Goal: Task Accomplishment & Management: Manage account settings

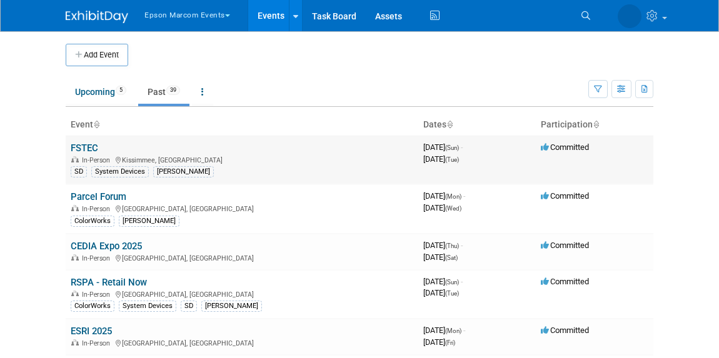
click at [73, 151] on link "FSTEC" at bounding box center [85, 148] width 28 height 11
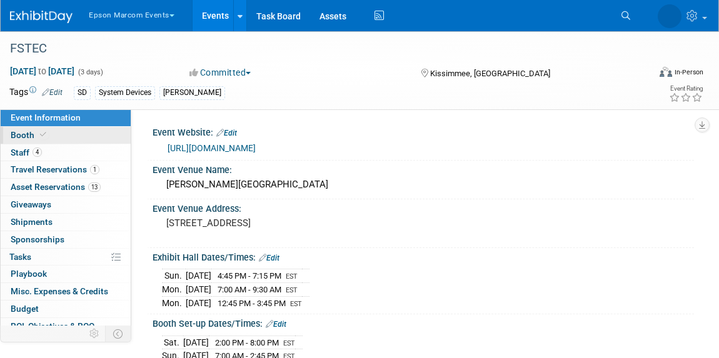
click at [61, 127] on link "Booth" at bounding box center [66, 135] width 130 height 17
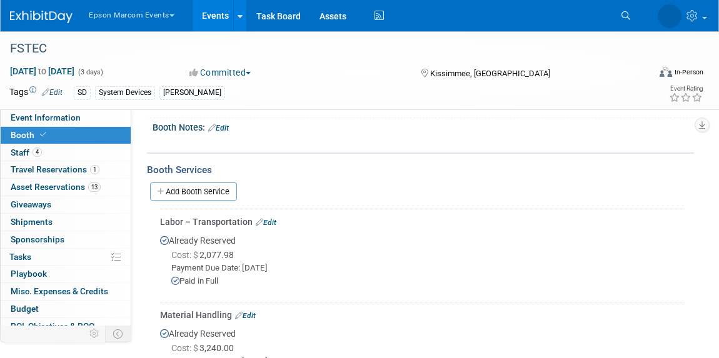
scroll to position [164, 0]
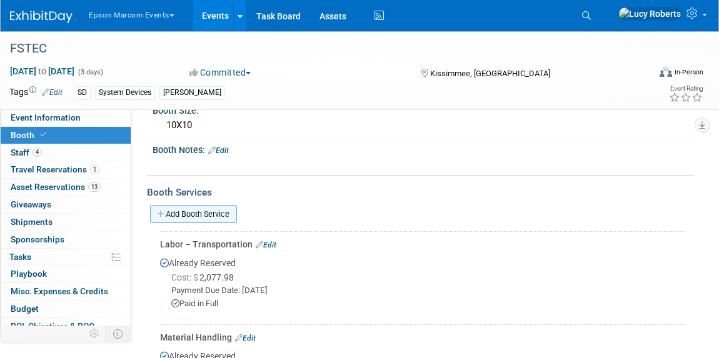
click at [198, 213] on link "Add Booth Service" at bounding box center [193, 214] width 87 height 18
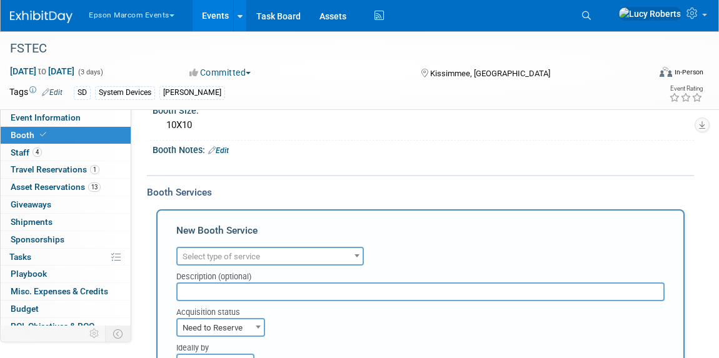
scroll to position [0, 0]
click at [238, 266] on div "Description (optional)" at bounding box center [420, 274] width 488 height 17
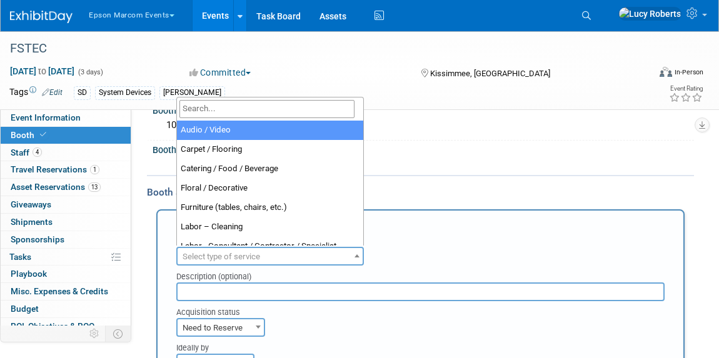
click at [228, 258] on span "Select type of service" at bounding box center [222, 256] width 78 height 9
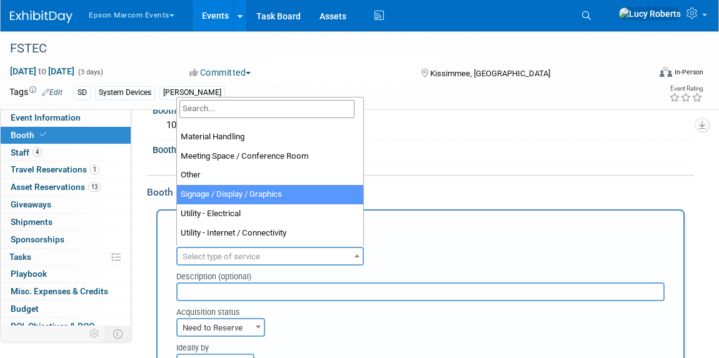
scroll to position [227, 0]
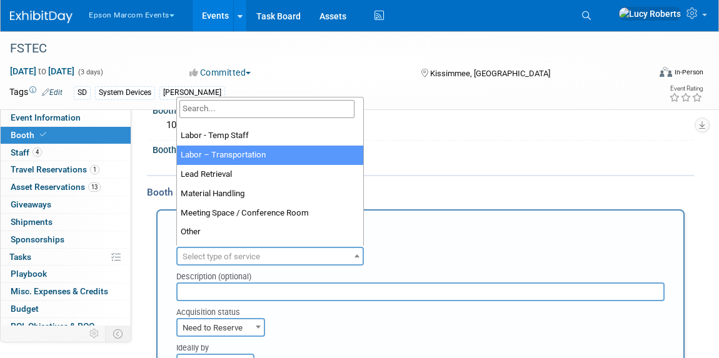
select select "15"
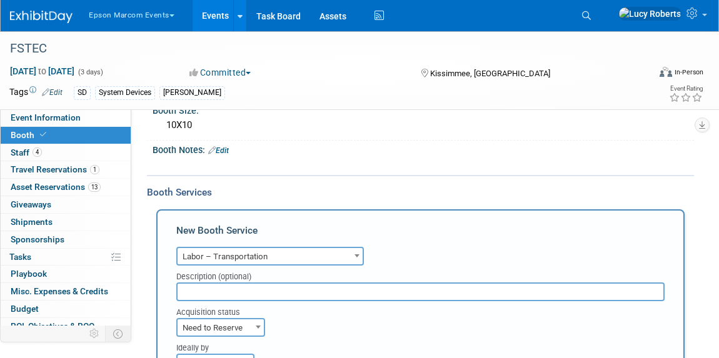
click at [266, 298] on input "text" at bounding box center [420, 292] width 488 height 19
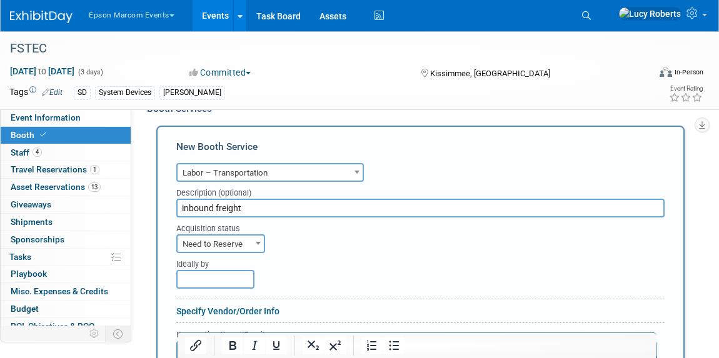
scroll to position [278, 0]
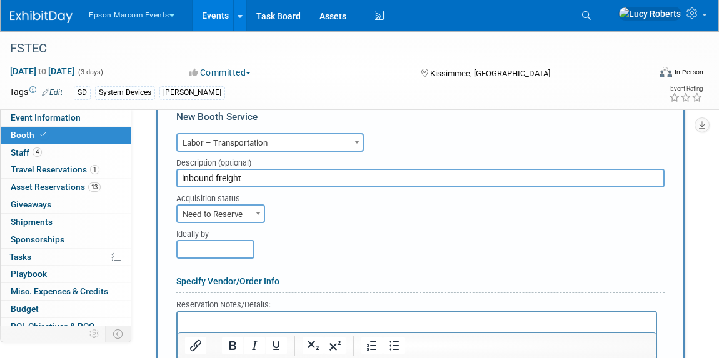
type input "inbound freight"
click at [200, 211] on span "Need to Reserve" at bounding box center [221, 215] width 86 height 18
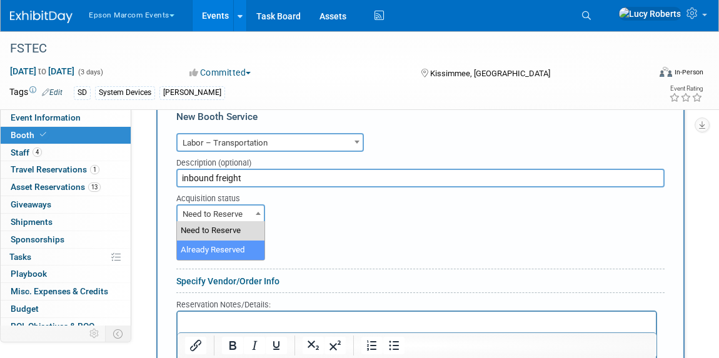
select select "2"
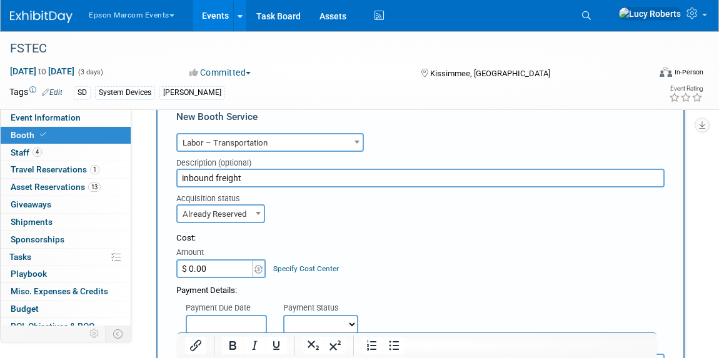
click at [224, 270] on input "$ 0.00" at bounding box center [215, 268] width 78 height 19
type input "$ 1,458.23"
click at [284, 266] on link "Specify Cost Center" at bounding box center [306, 268] width 66 height 9
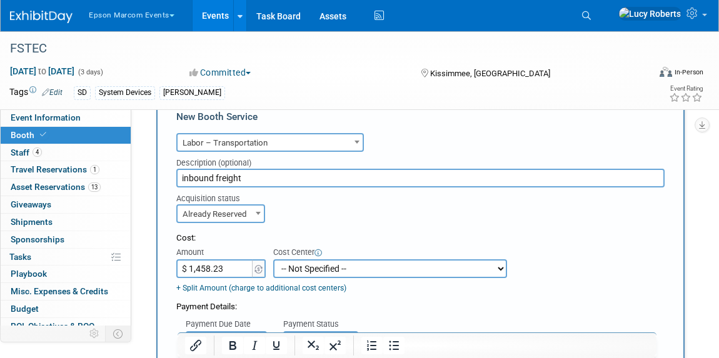
click at [298, 266] on select "-- Not Specified -- M104050CL002-Pack Expo 2024 - ColorWorks M104050CL018-Natur…" at bounding box center [390, 268] width 234 height 19
select select "18966084"
click at [273, 259] on select "-- Not Specified -- M104050CL002-Pack Expo 2024 - ColorWorks M104050CL018-Natur…" at bounding box center [390, 268] width 234 height 19
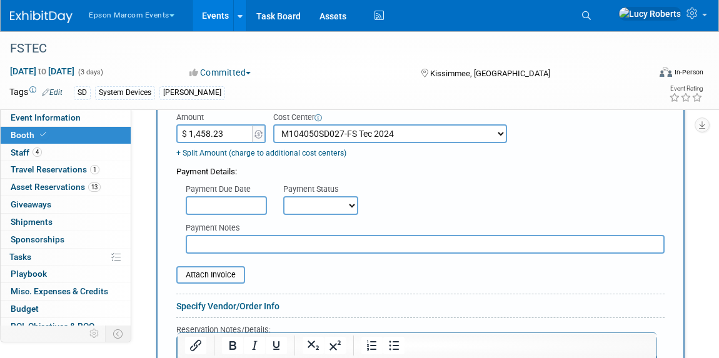
scroll to position [448, 0]
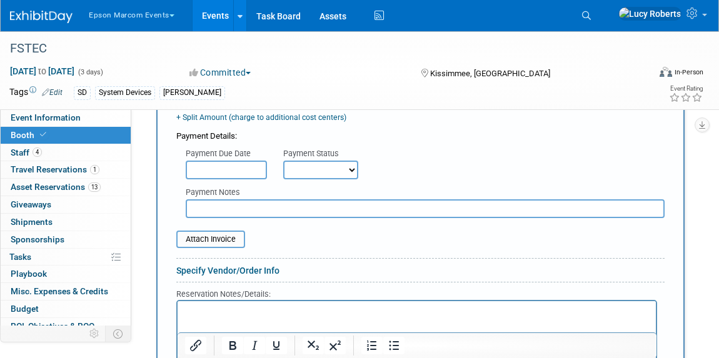
click at [213, 169] on input "text" at bounding box center [226, 170] width 81 height 19
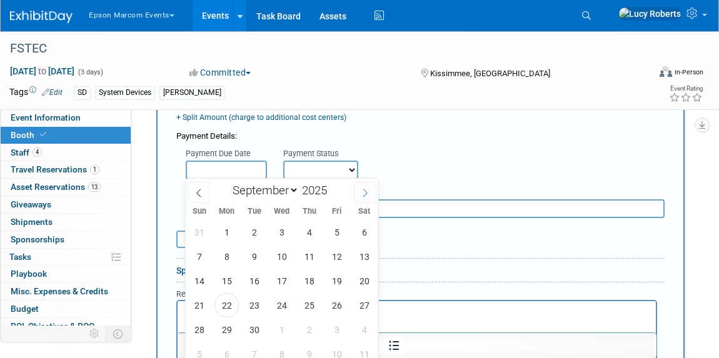
click at [361, 194] on icon at bounding box center [365, 193] width 9 height 9
select select "9"
click at [309, 236] on span "2" at bounding box center [309, 232] width 24 height 24
type input "Oct 2, 2025"
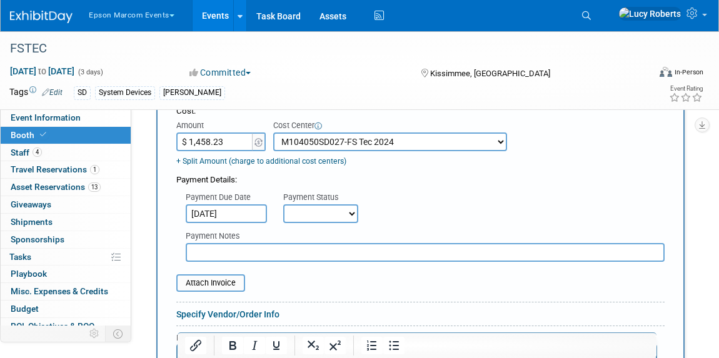
scroll to position [391, 0]
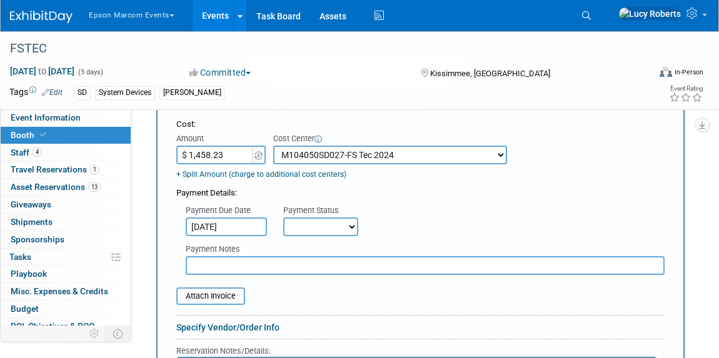
click at [300, 228] on select "Not Paid Yet Partially Paid Paid in Full" at bounding box center [320, 227] width 75 height 19
select select "3"
click at [283, 218] on select "Not Paid Yet Partially Paid Paid in Full" at bounding box center [320, 227] width 75 height 19
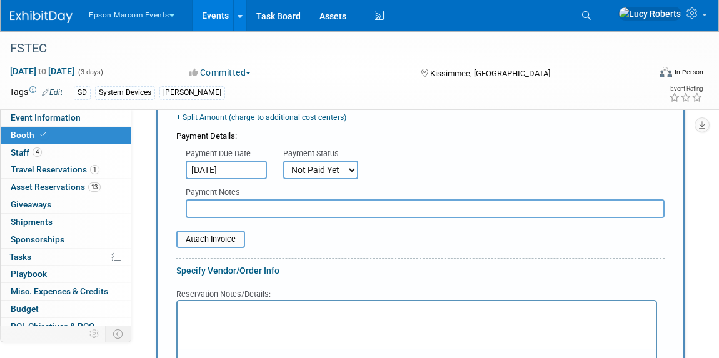
scroll to position [278, 0]
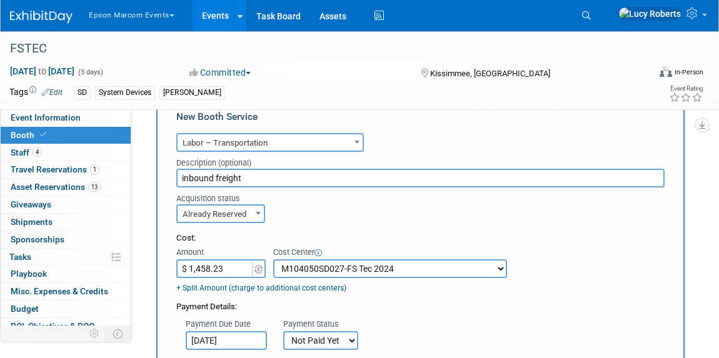
click at [229, 268] on input "$ 1,458.23" at bounding box center [215, 268] width 78 height 19
type input "$ 1,443.80"
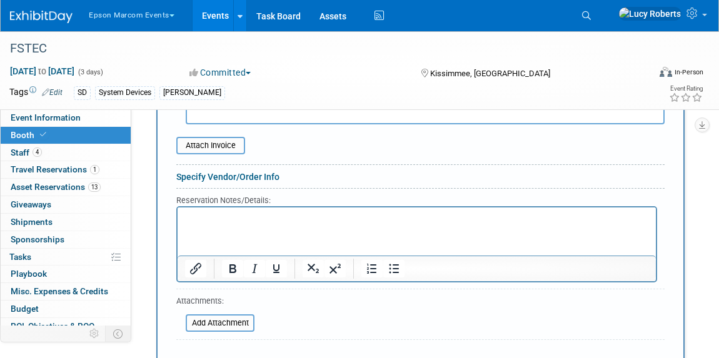
scroll to position [619, 0]
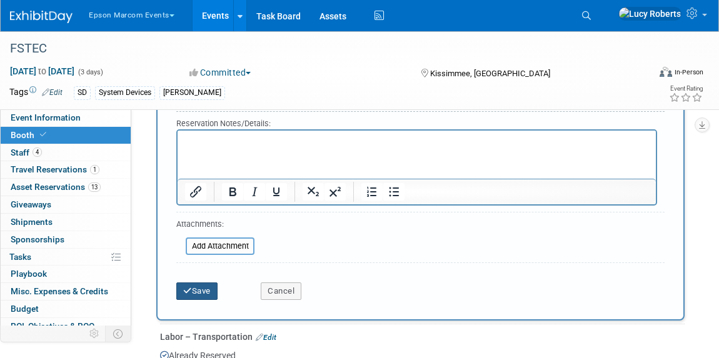
click at [193, 291] on button "Save" at bounding box center [196, 292] width 41 height 18
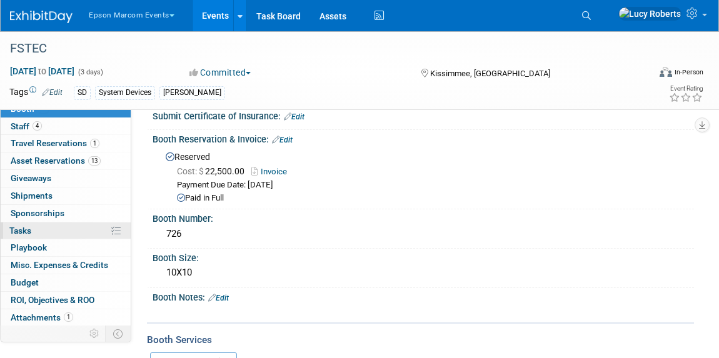
scroll to position [44, 0]
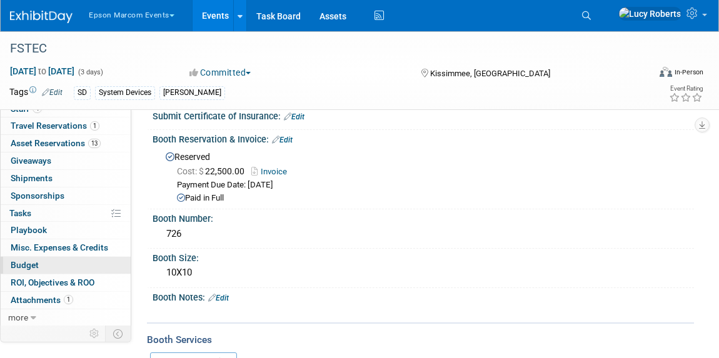
click at [56, 261] on link "Budget" at bounding box center [66, 265] width 130 height 17
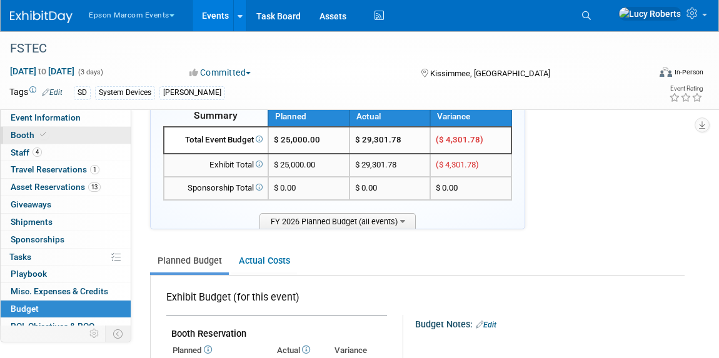
scroll to position [0, 0]
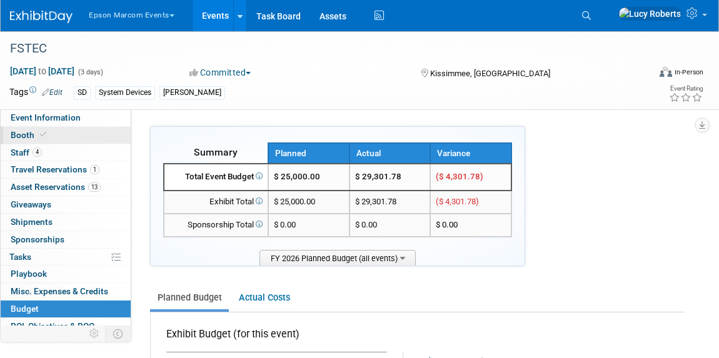
click at [66, 133] on link "Booth" at bounding box center [66, 135] width 130 height 17
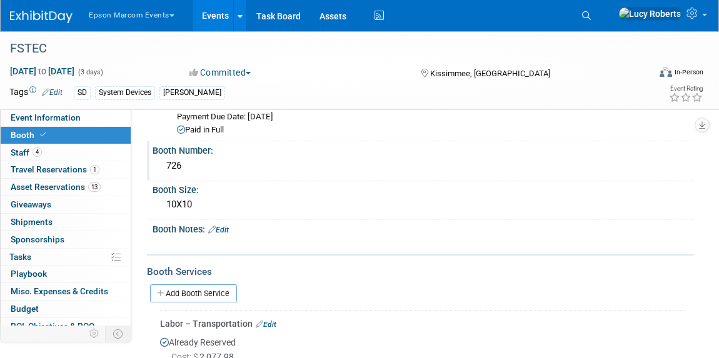
scroll to position [170, 0]
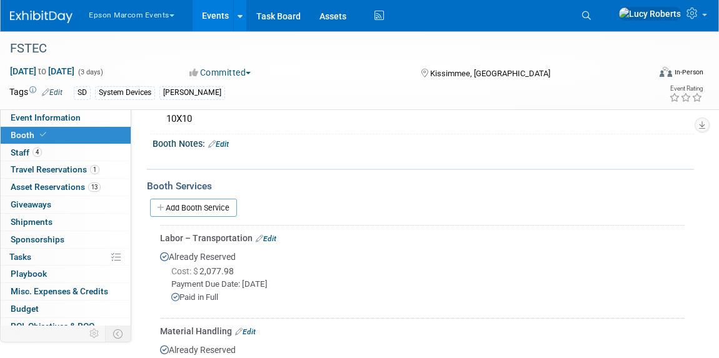
click at [196, 196] on div "Add Booth Service" at bounding box center [420, 207] width 547 height 29
click at [200, 206] on link "Add Booth Service" at bounding box center [193, 208] width 87 height 18
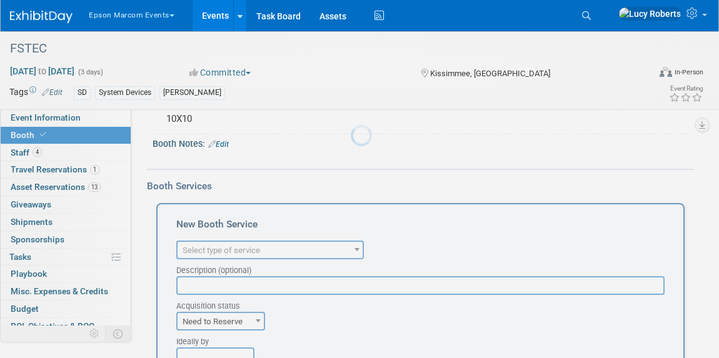
scroll to position [0, 0]
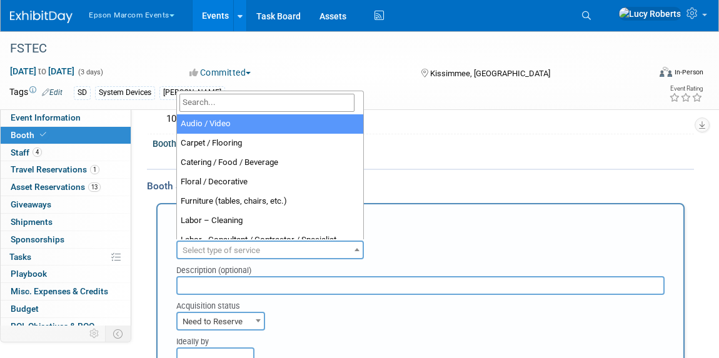
click at [254, 248] on span "Select type of service" at bounding box center [222, 250] width 78 height 9
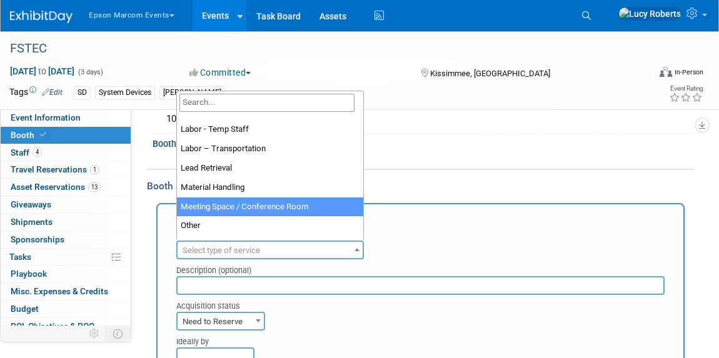
scroll to position [284, 0]
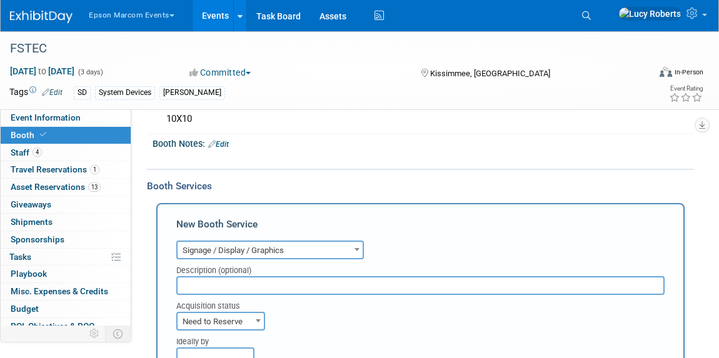
select select "3"
click at [266, 281] on input "text" at bounding box center [420, 285] width 488 height 19
type input "sign - order pickup"
click at [235, 313] on span "Need to Reserve" at bounding box center [221, 322] width 86 height 18
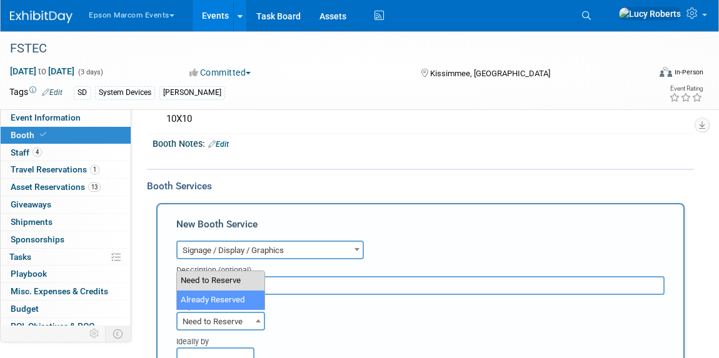
select select "2"
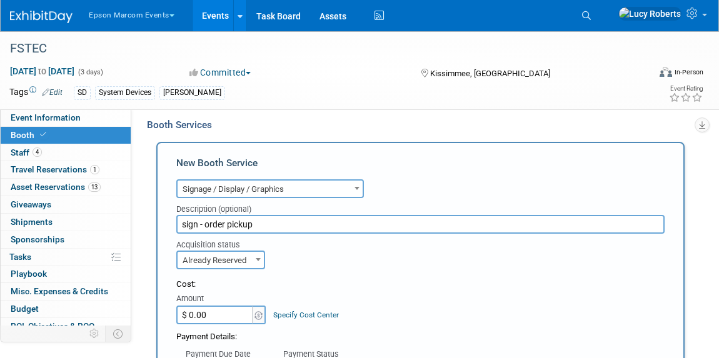
scroll to position [341, 0]
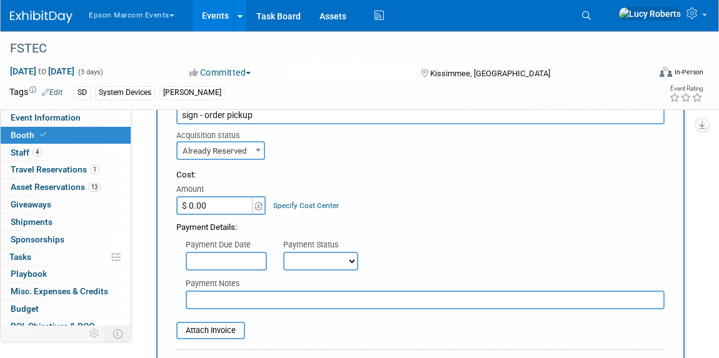
click at [239, 203] on input "$ 0.00" at bounding box center [215, 205] width 78 height 19
type input "$ 138.22"
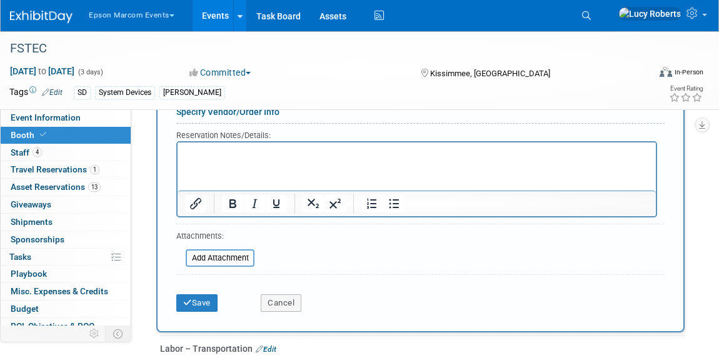
scroll to position [625, 0]
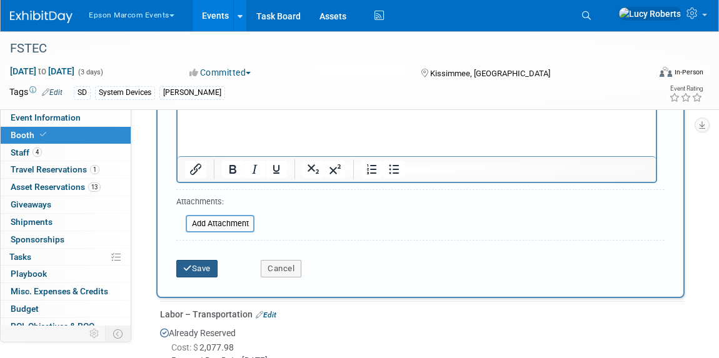
click at [203, 266] on button "Save" at bounding box center [196, 269] width 41 height 18
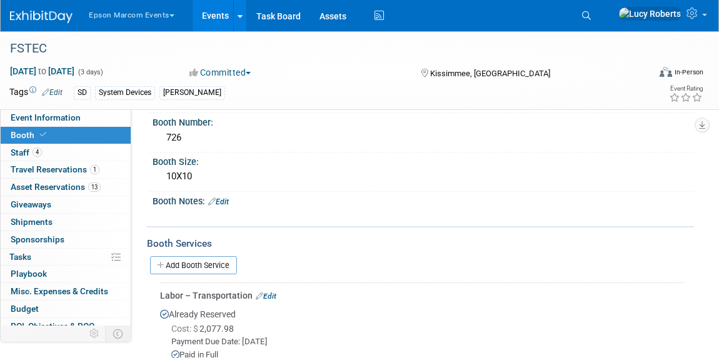
scroll to position [126, 0]
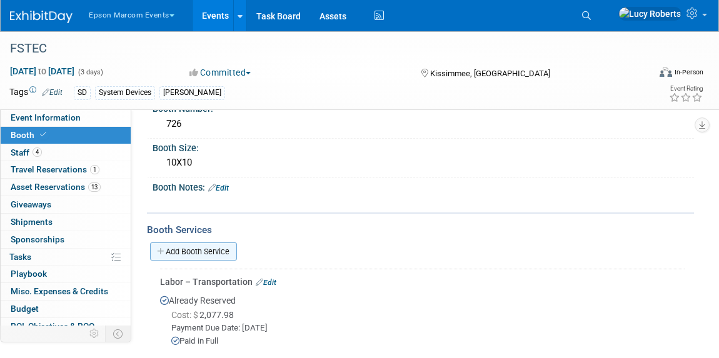
click at [194, 253] on link "Add Booth Service" at bounding box center [193, 252] width 87 height 18
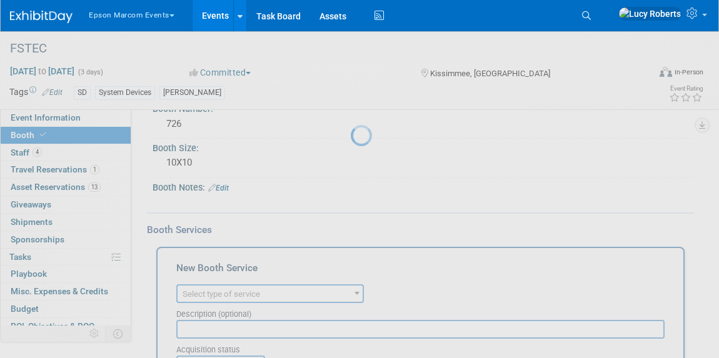
scroll to position [0, 0]
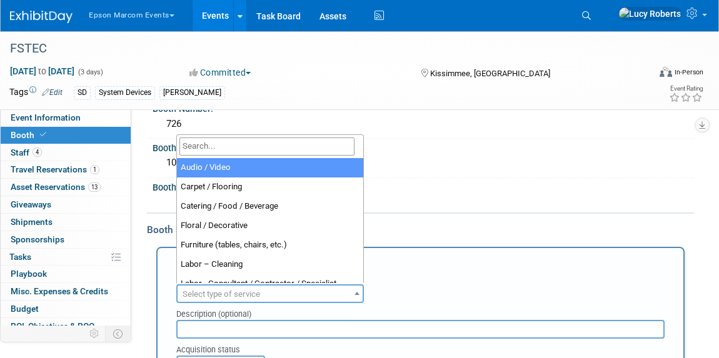
click at [247, 289] on span "Select type of service" at bounding box center [222, 293] width 78 height 9
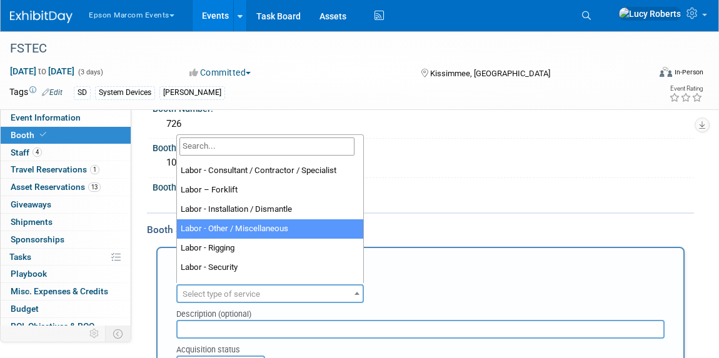
scroll to position [170, 0]
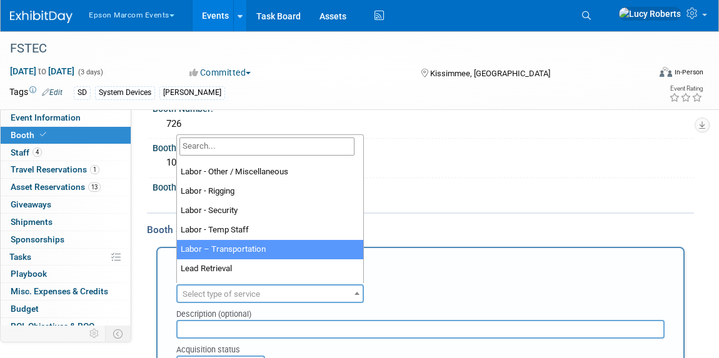
select select "15"
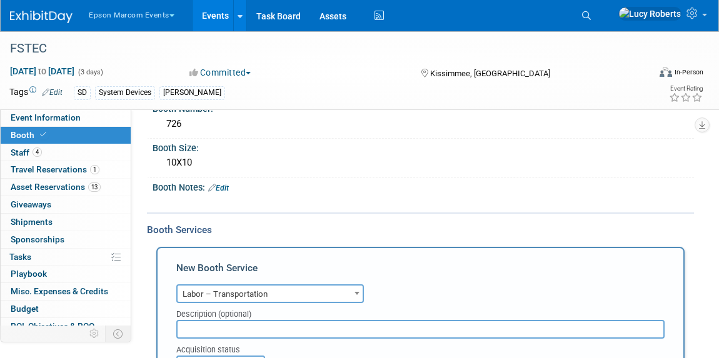
click at [284, 326] on input "text" at bounding box center [420, 329] width 488 height 19
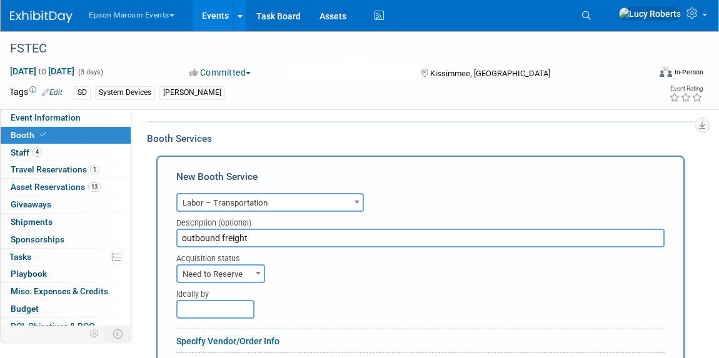
scroll to position [240, 0]
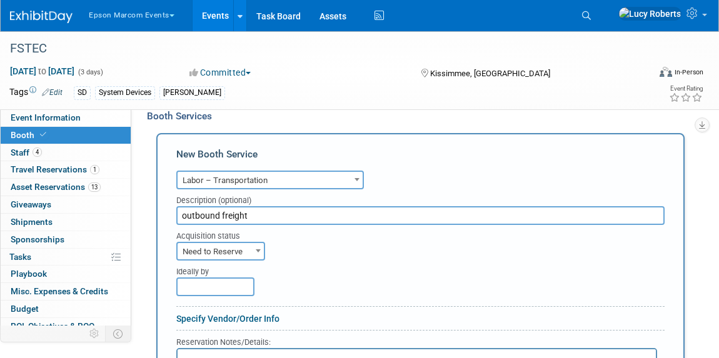
type input "outbound freight"
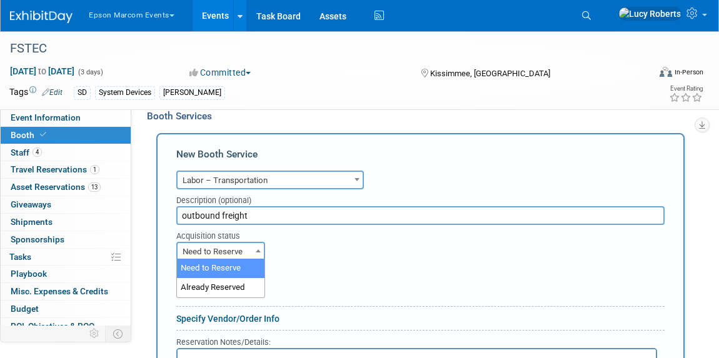
click at [225, 249] on span "Need to Reserve" at bounding box center [221, 252] width 86 height 18
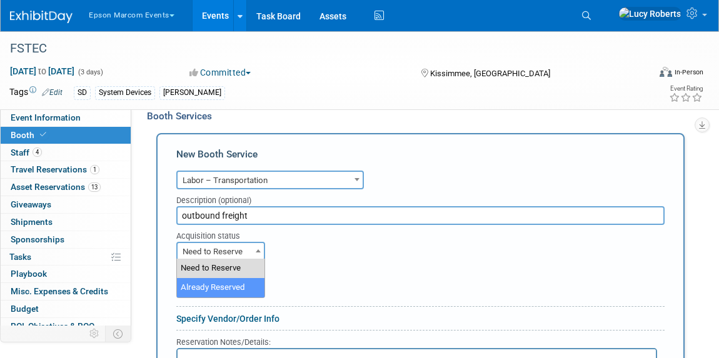
select select "2"
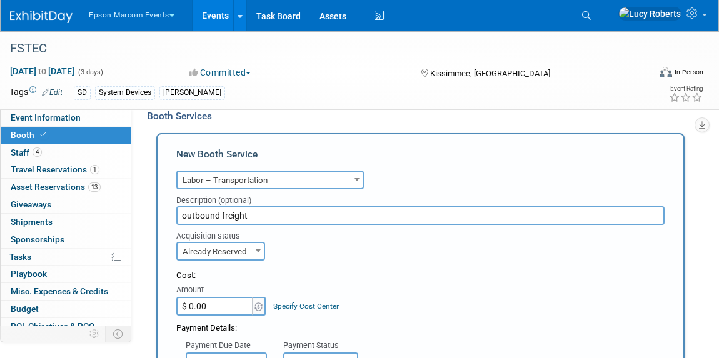
click at [215, 308] on input "$ 0.00" at bounding box center [215, 306] width 78 height 19
type input "$ 2,098.75"
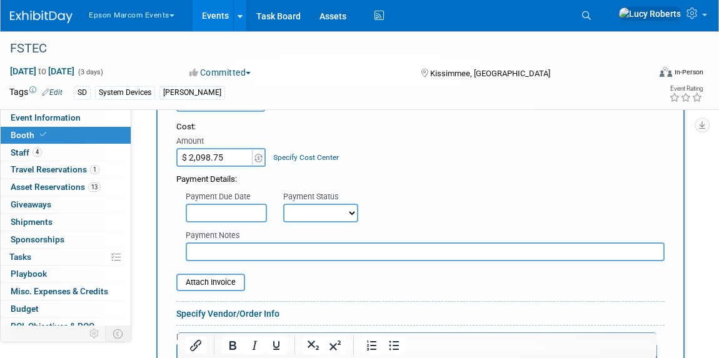
scroll to position [411, 0]
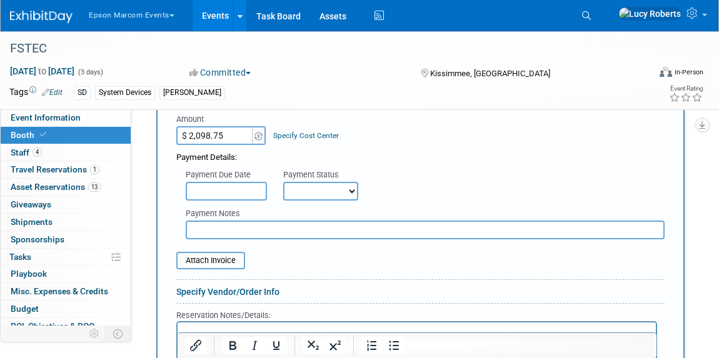
click at [243, 184] on input "text" at bounding box center [226, 191] width 81 height 19
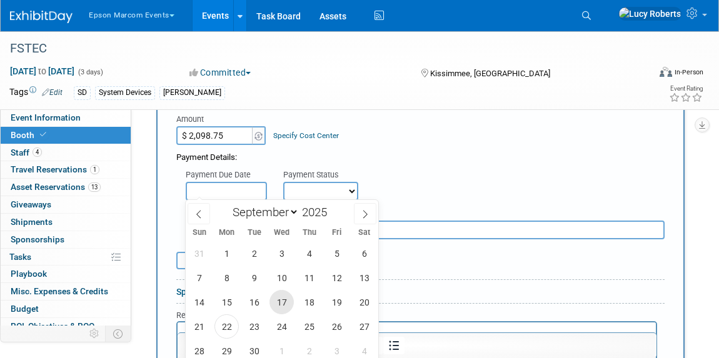
click at [288, 303] on span "17" at bounding box center [281, 302] width 24 height 24
type input "Sep 17, 2025"
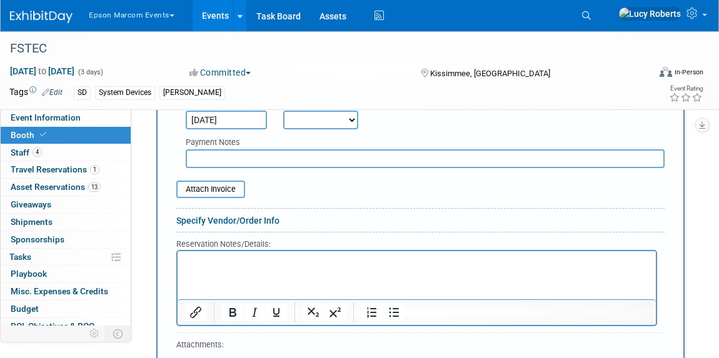
scroll to position [581, 0]
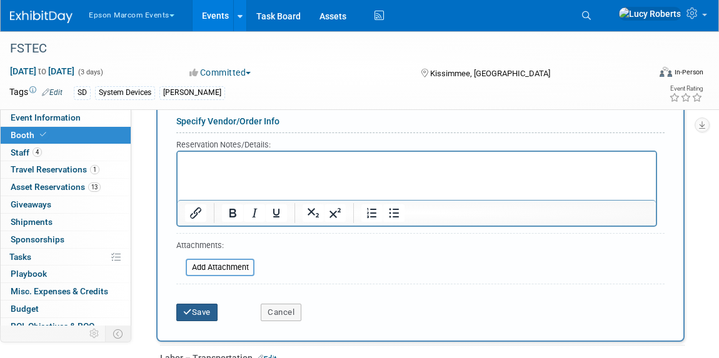
click at [198, 312] on button "Save" at bounding box center [196, 313] width 41 height 18
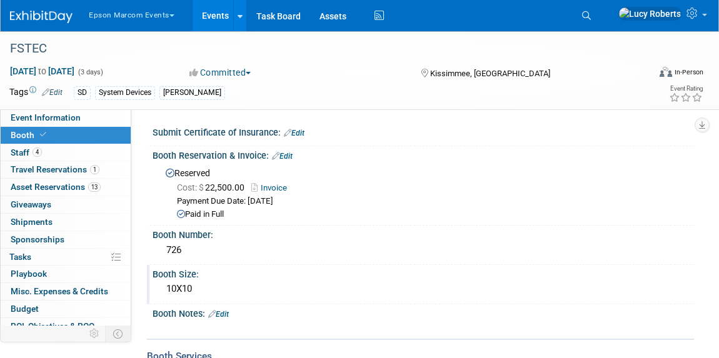
scroll to position [227, 0]
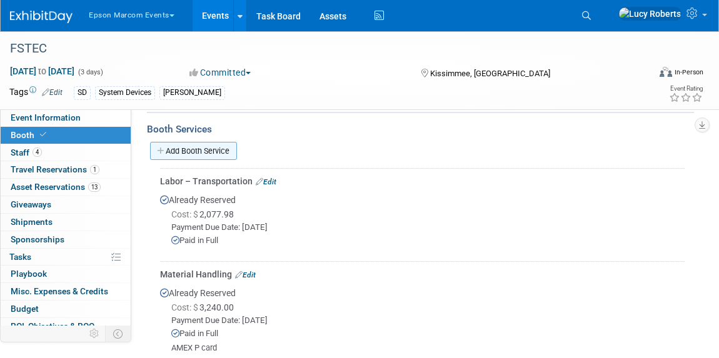
click at [190, 150] on link "Add Booth Service" at bounding box center [193, 151] width 87 height 18
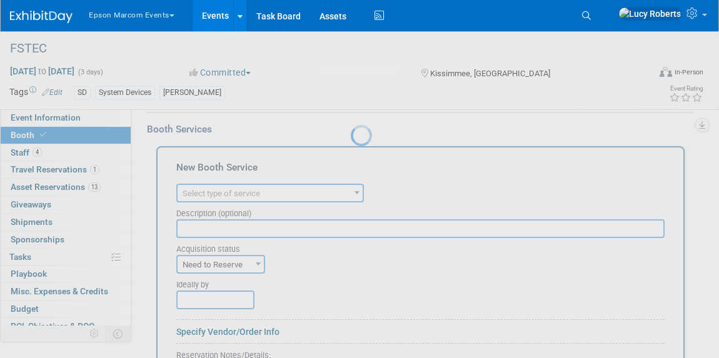
scroll to position [0, 0]
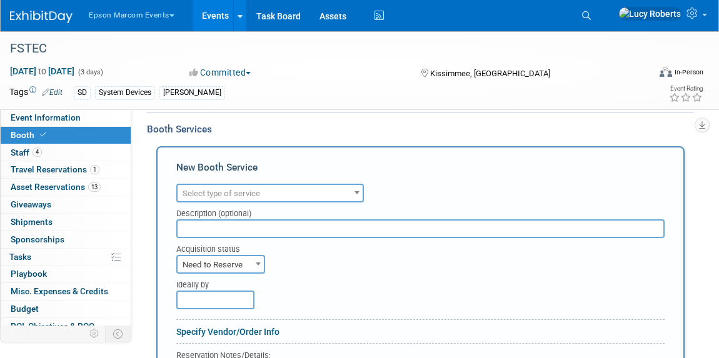
click at [224, 194] on span "Select type of service" at bounding box center [222, 193] width 78 height 9
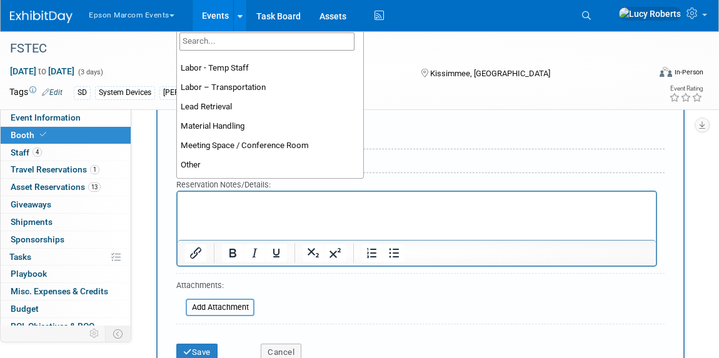
scroll to position [320, 0]
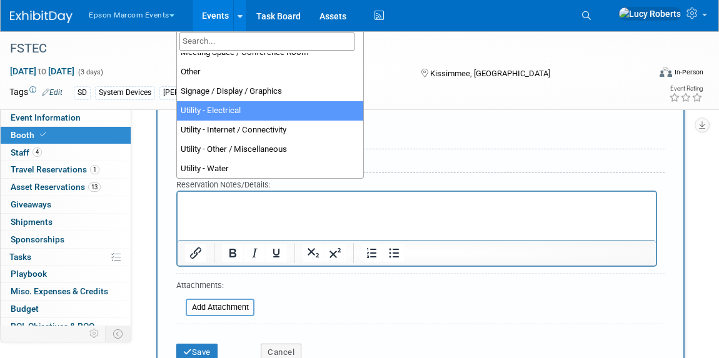
select select "8"
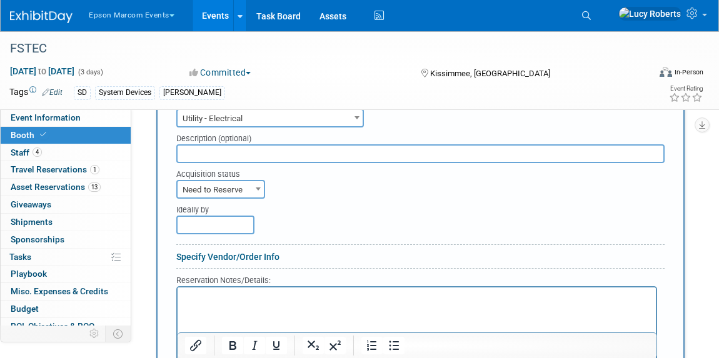
scroll to position [284, 0]
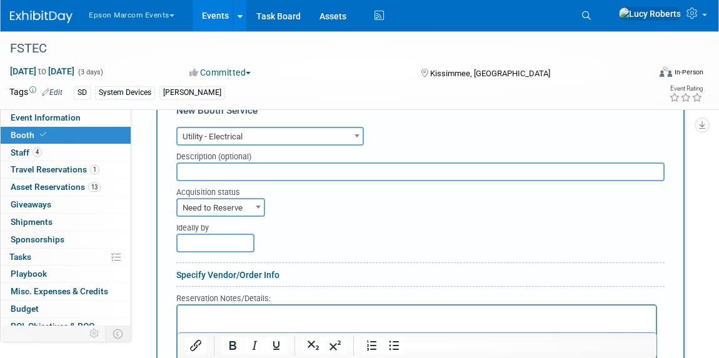
click at [233, 172] on input "text" at bounding box center [420, 172] width 488 height 19
type input "3 outlets"
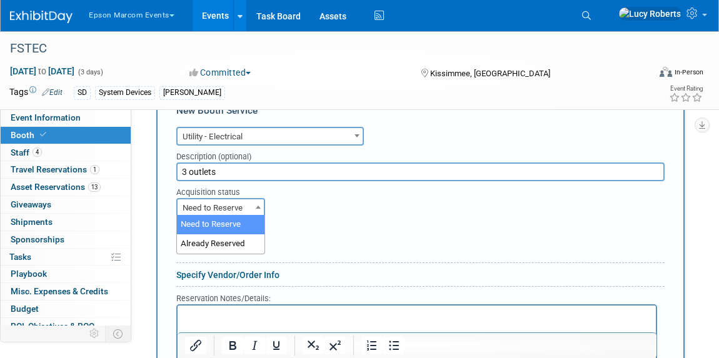
click at [219, 201] on span "Need to Reserve" at bounding box center [221, 208] width 86 height 18
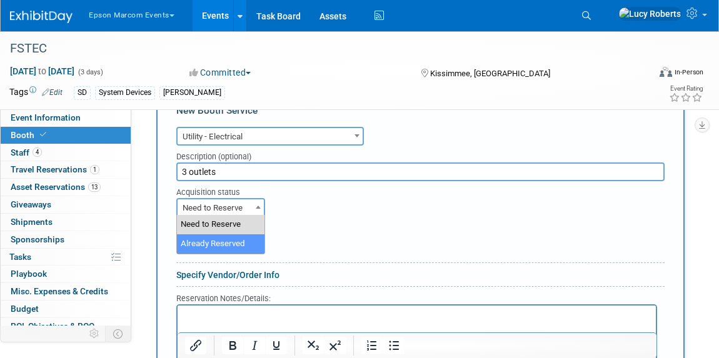
select select "2"
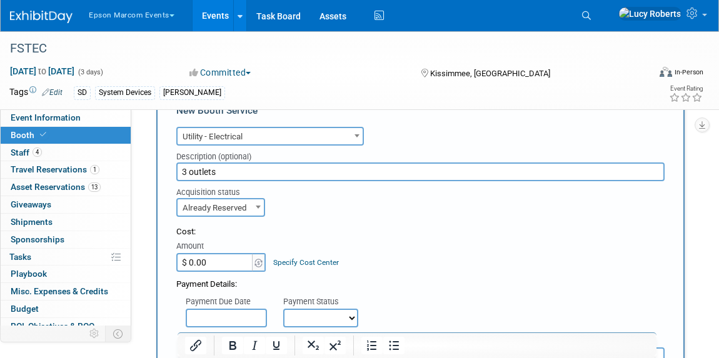
click at [228, 256] on input "$ 0.00" at bounding box center [215, 262] width 78 height 19
type input "$ 1,062.64"
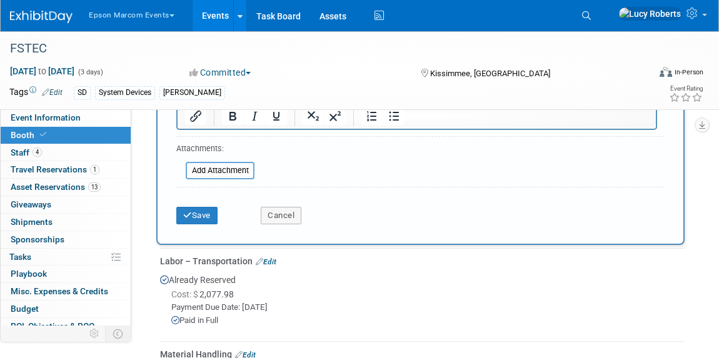
scroll to position [681, 0]
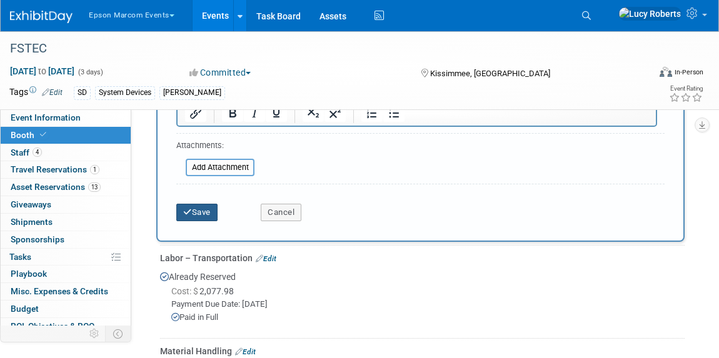
click at [201, 208] on button "Save" at bounding box center [196, 213] width 41 height 18
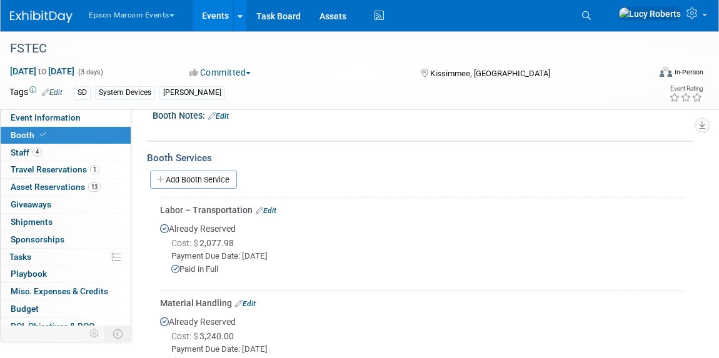
scroll to position [82, 0]
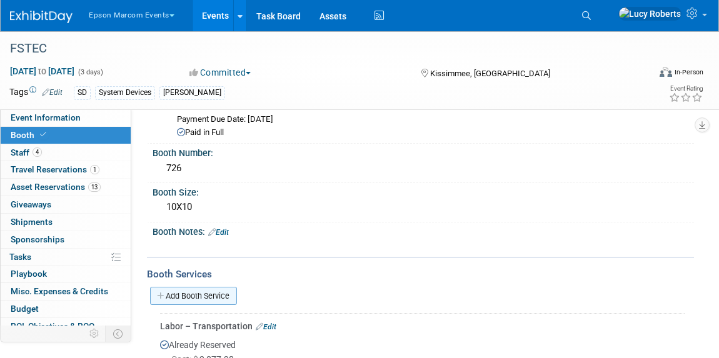
click at [216, 296] on link "Add Booth Service" at bounding box center [193, 296] width 87 height 18
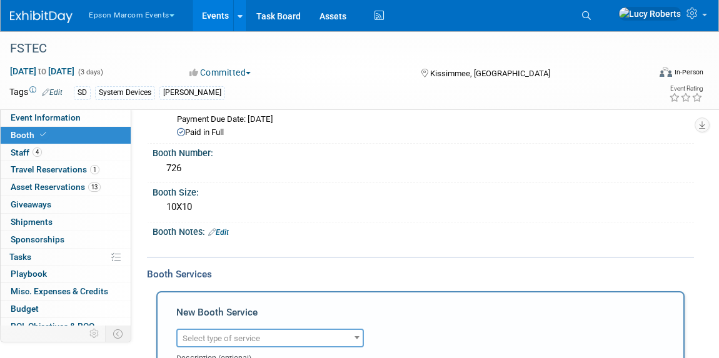
scroll to position [196, 0]
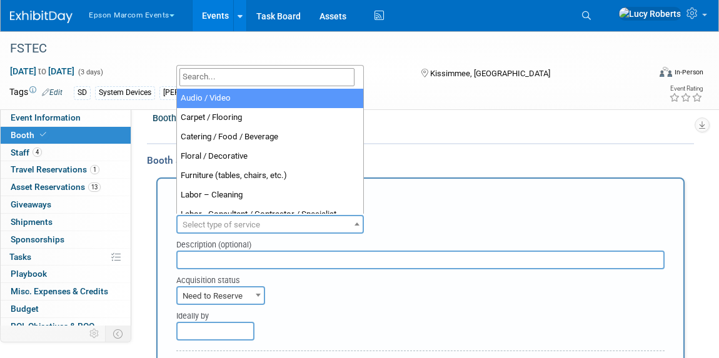
click at [223, 224] on span "Select type of service" at bounding box center [222, 224] width 78 height 9
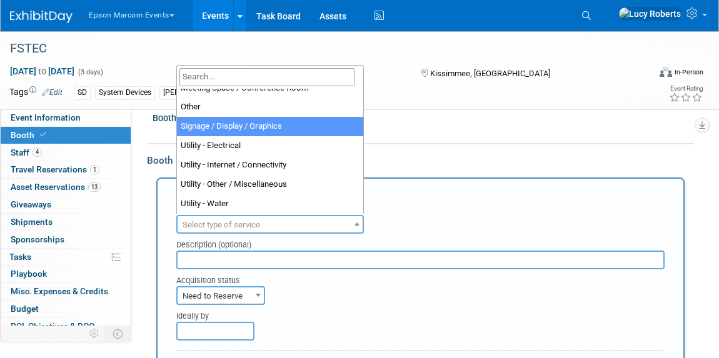
select select "3"
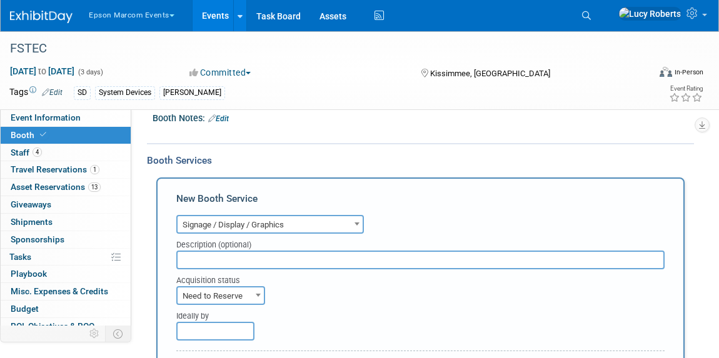
click at [258, 264] on input "text" at bounding box center [420, 260] width 488 height 19
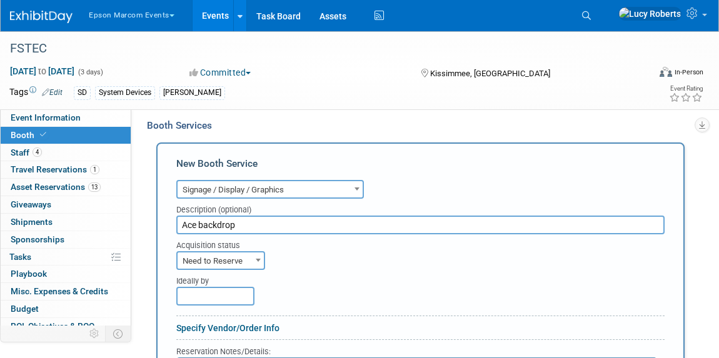
scroll to position [253, 0]
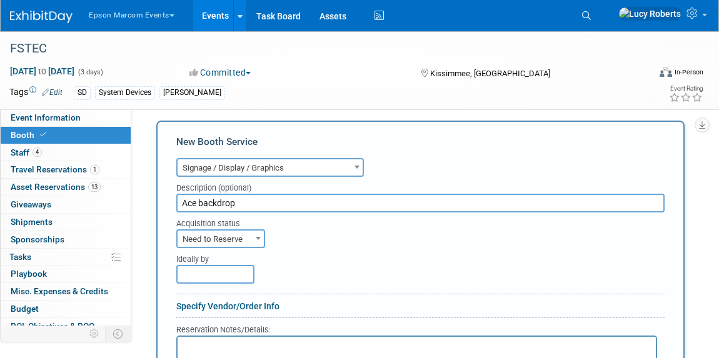
type input "Ace backdrop"
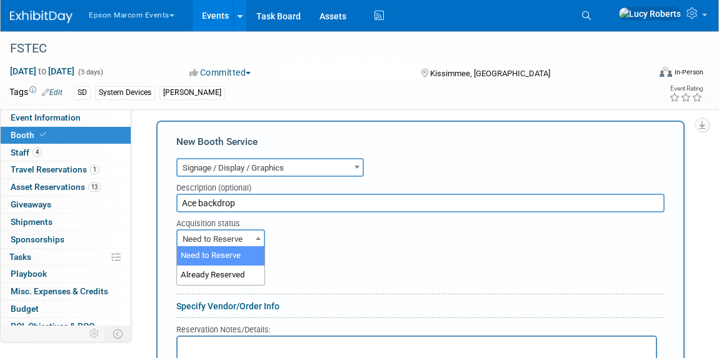
click at [222, 239] on span "Need to Reserve" at bounding box center [221, 240] width 86 height 18
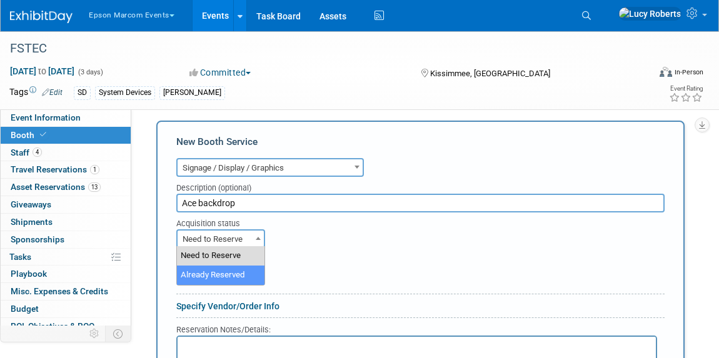
select select "2"
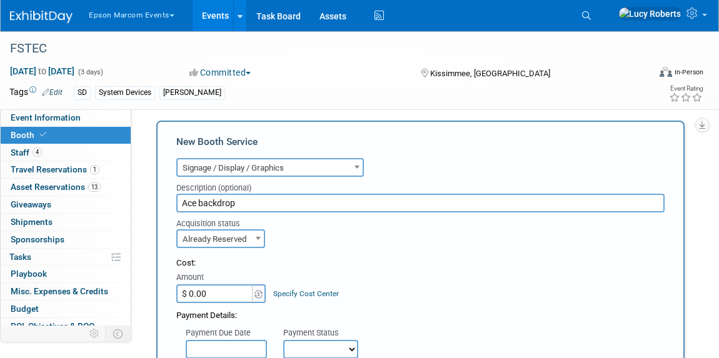
click at [234, 294] on input "$ 0.00" at bounding box center [215, 293] width 78 height 19
click at [228, 297] on input "$ 0.00" at bounding box center [215, 293] width 78 height 19
click at [225, 291] on input "$ 48.00" at bounding box center [215, 293] width 78 height 19
type input "$ 524.60"
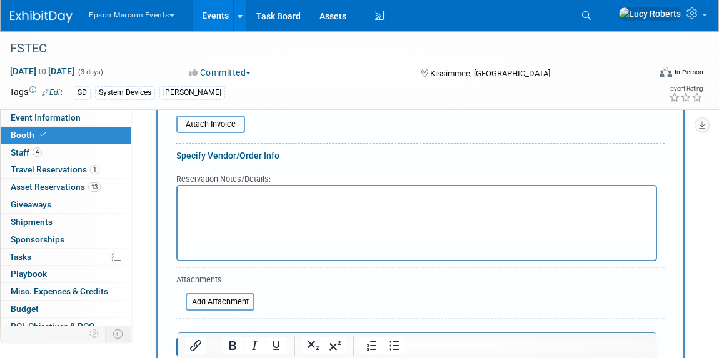
scroll to position [650, 0]
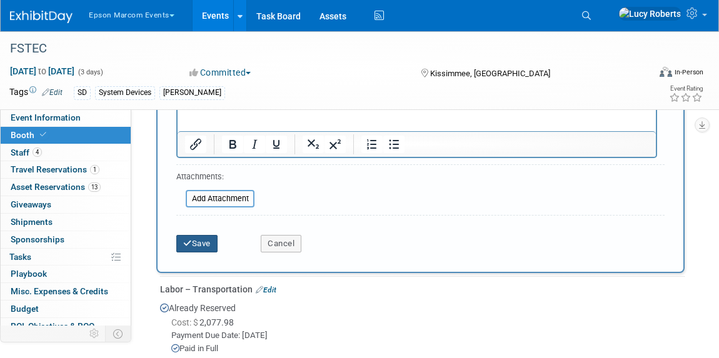
click at [214, 239] on button "Save" at bounding box center [196, 244] width 41 height 18
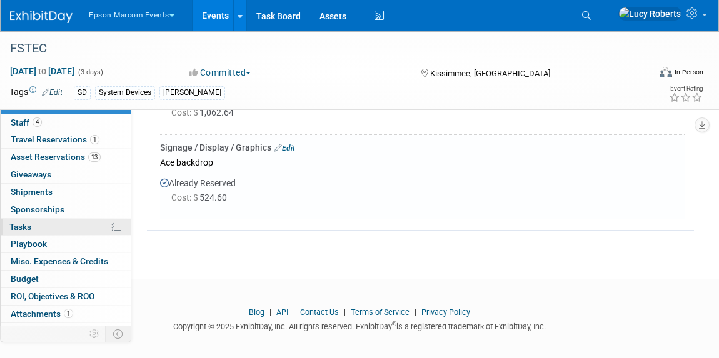
scroll to position [44, 0]
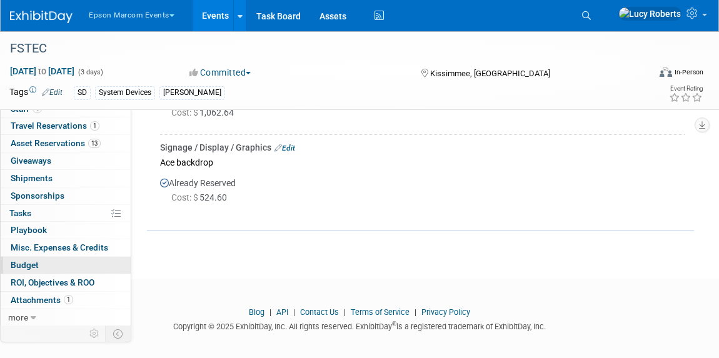
click at [53, 258] on link "Budget" at bounding box center [66, 265] width 130 height 17
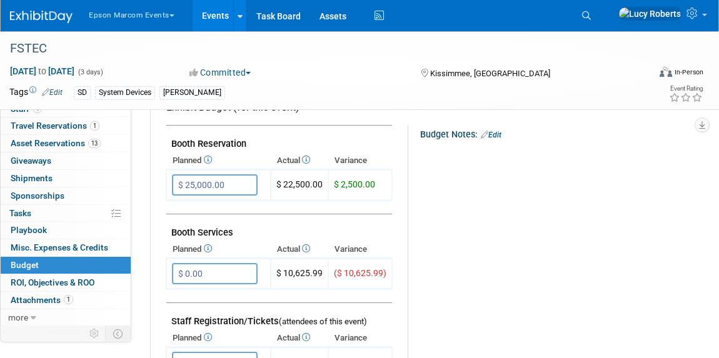
scroll to position [170, 0]
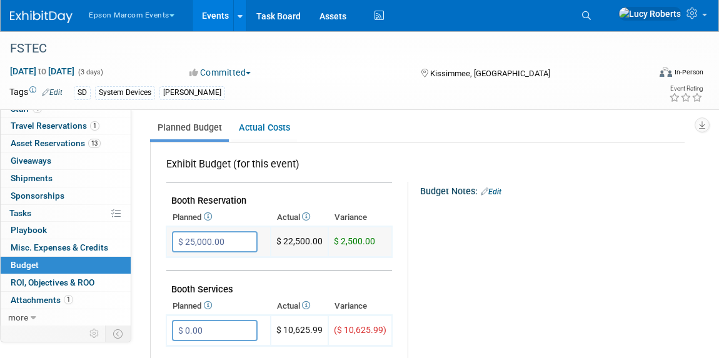
click at [239, 238] on input "$ 25,000.00" at bounding box center [215, 241] width 86 height 21
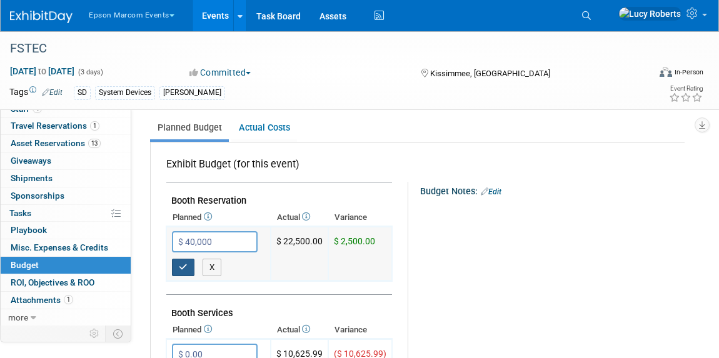
type input "$ 40,000.00"
click at [183, 264] on icon "button" at bounding box center [183, 267] width 9 height 8
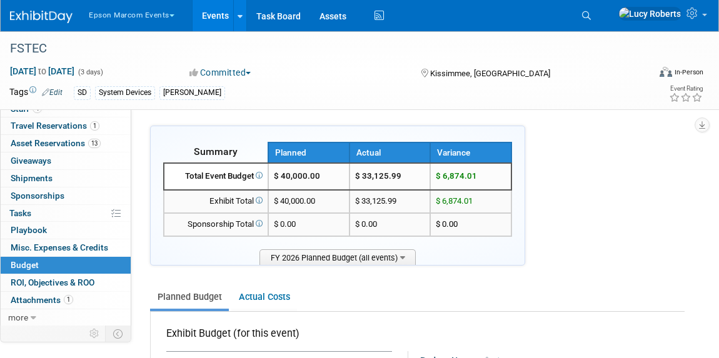
scroll to position [0, 0]
